Goal: Check status

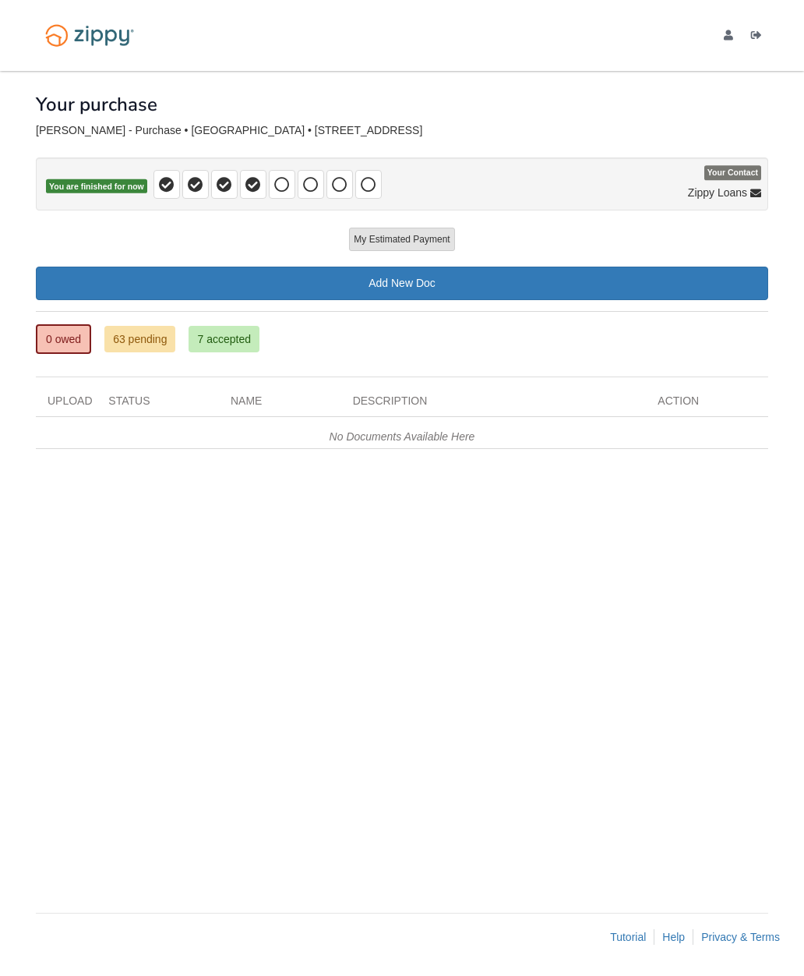
scroll to position [62, 0]
click at [235, 326] on link "7 accepted" at bounding box center [224, 339] width 71 height 26
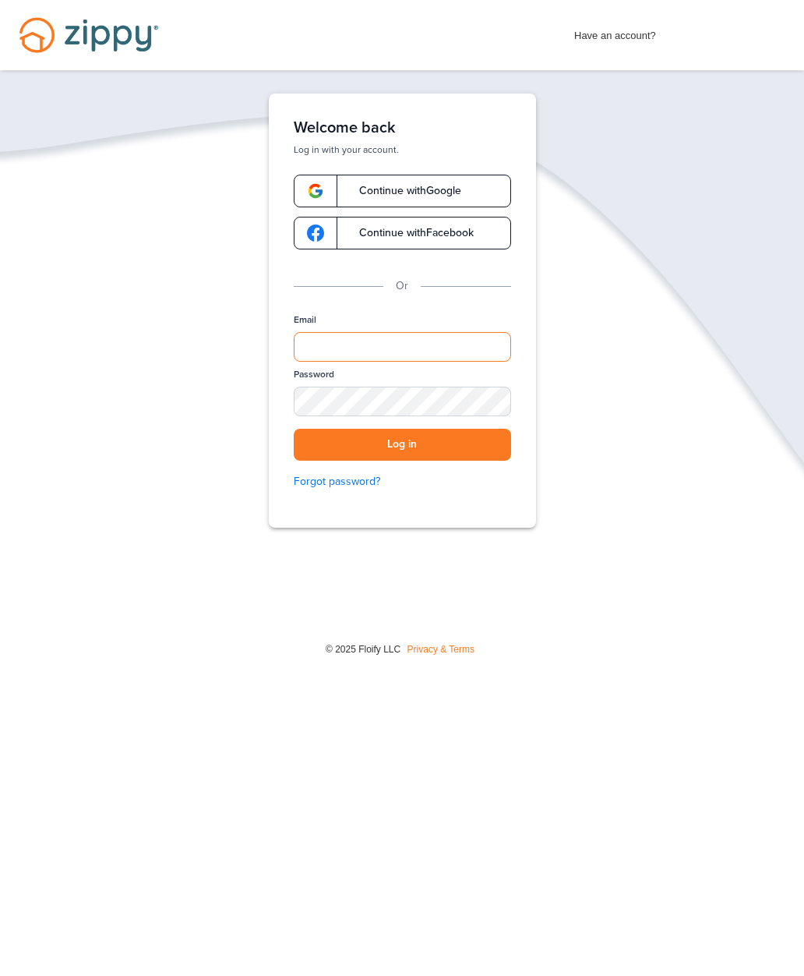
click at [472, 357] on input "Email" at bounding box center [402, 347] width 217 height 30
type input "**********"
click at [477, 444] on button "Log in" at bounding box center [402, 445] width 217 height 32
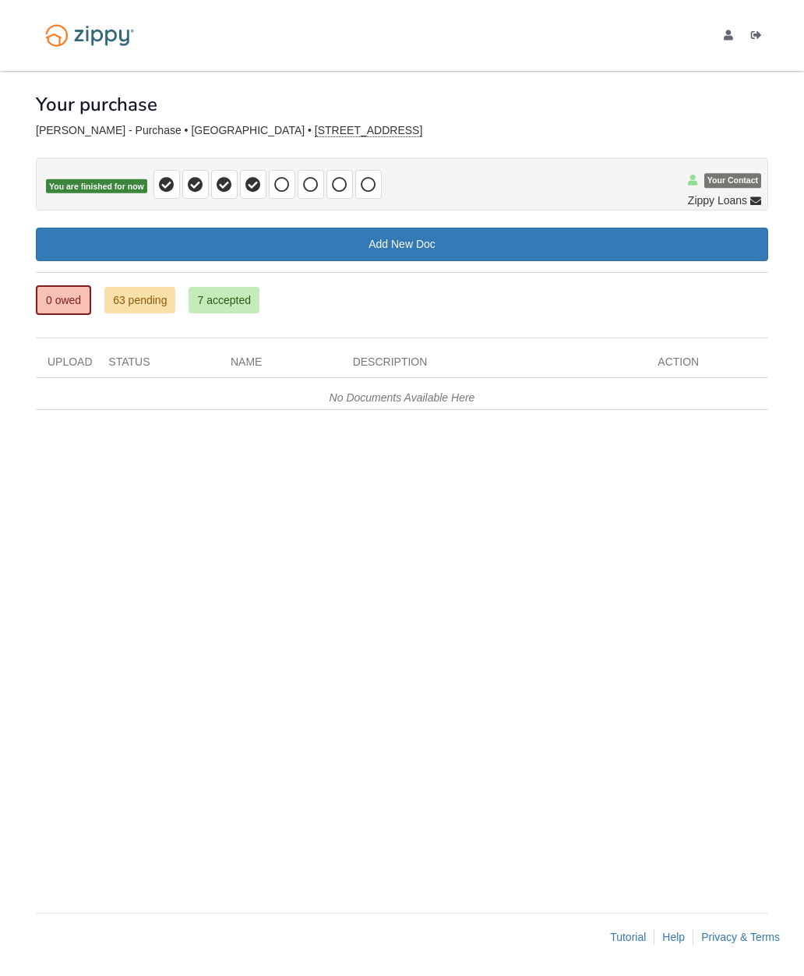
click at [159, 307] on link "63 pending" at bounding box center [139, 300] width 71 height 26
